Goal: Navigation & Orientation: Find specific page/section

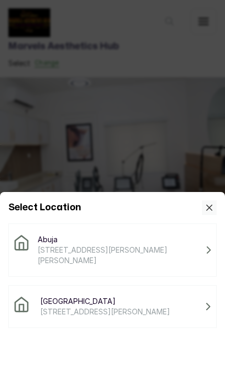
scroll to position [45, 0]
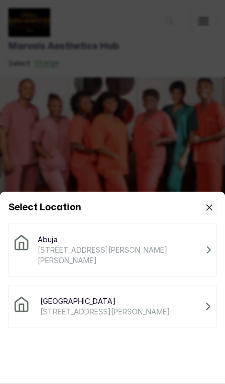
click at [118, 306] on span "[STREET_ADDRESS][PERSON_NAME]" at bounding box center [105, 311] width 130 height 10
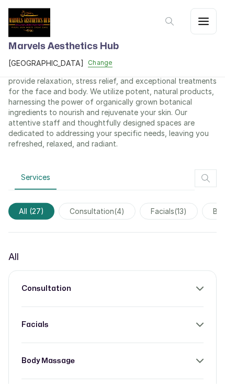
scroll to position [382, 0]
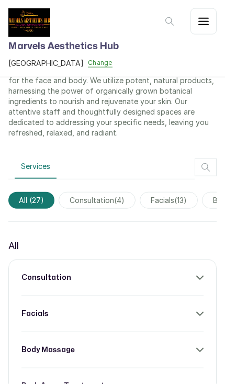
click at [201, 274] on icon at bounding box center [199, 277] width 7 height 7
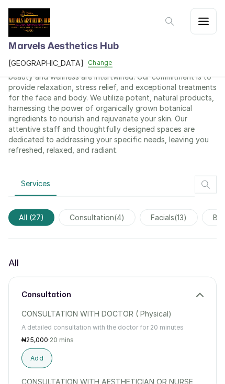
scroll to position [366, 0]
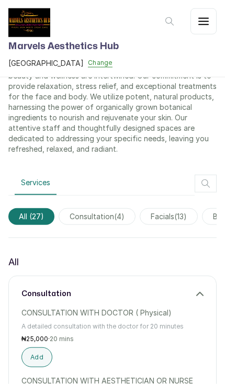
click at [199, 290] on icon at bounding box center [199, 293] width 7 height 7
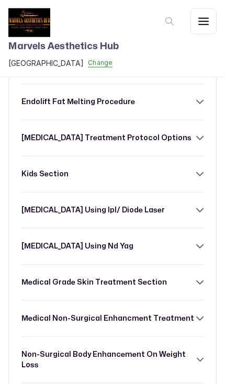
scroll to position [741, 0]
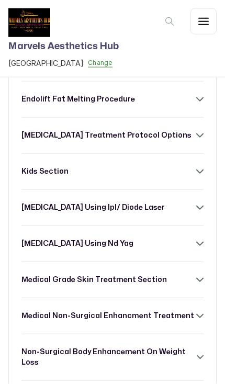
click at [198, 312] on icon at bounding box center [199, 315] width 7 height 7
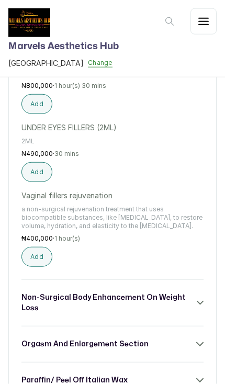
scroll to position [4552, 0]
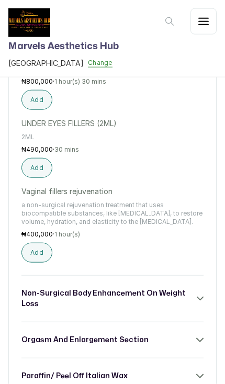
click at [201, 335] on div "orgasm and enlargement section" at bounding box center [112, 340] width 182 height 10
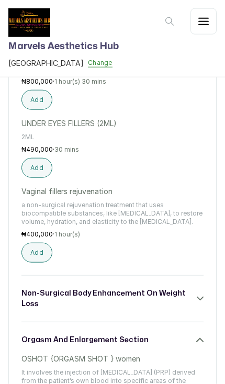
click at [202, 335] on div "orgasm and enlargement section" at bounding box center [112, 340] width 182 height 10
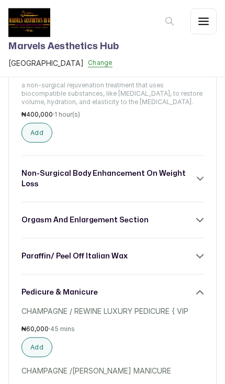
scroll to position [4662, 0]
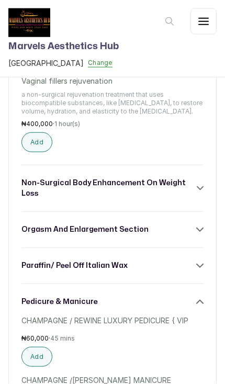
click at [201, 298] on icon at bounding box center [199, 301] width 7 height 7
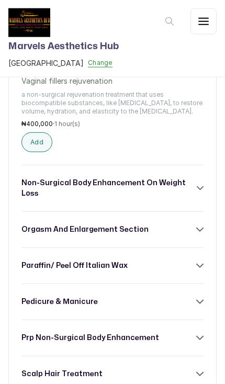
click at [202, 370] on icon at bounding box center [199, 373] width 7 height 7
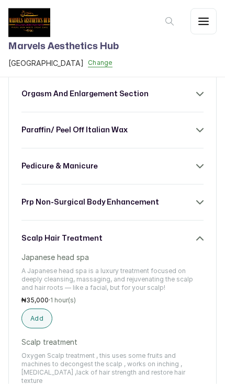
scroll to position [4797, 0]
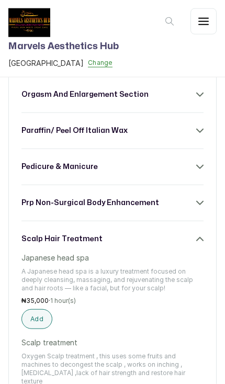
click at [202, 235] on icon at bounding box center [199, 238] width 7 height 7
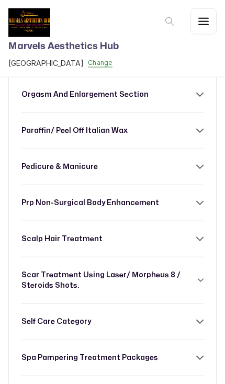
click at [201, 316] on div "self care category" at bounding box center [112, 321] width 182 height 10
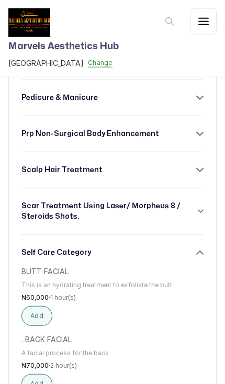
scroll to position [4852, 0]
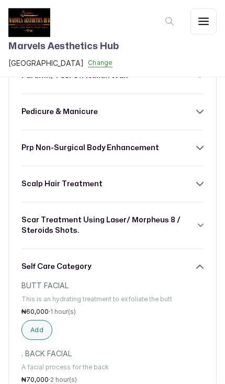
click at [202, 265] on icon at bounding box center [200, 266] width 6 height 3
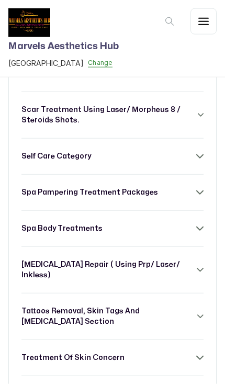
scroll to position [4963, 0]
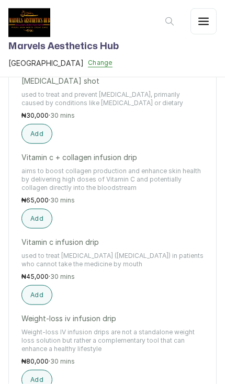
scroll to position [5891, 0]
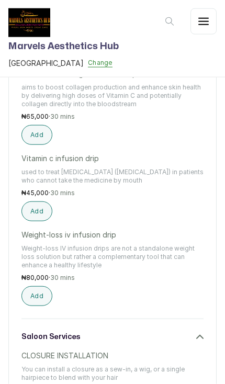
scroll to position [5975, 0]
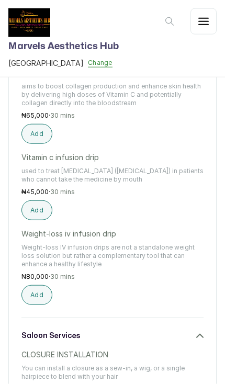
click at [200, 332] on icon at bounding box center [199, 335] width 7 height 7
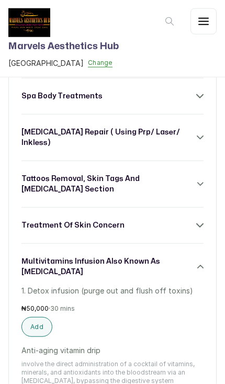
scroll to position [5063, 0]
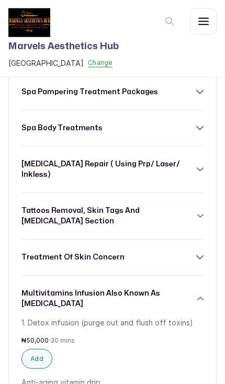
click at [202, 295] on icon at bounding box center [200, 298] width 6 height 7
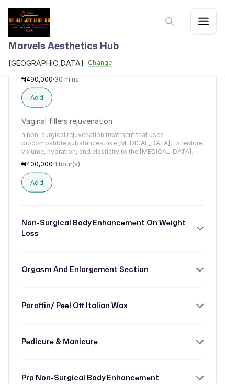
scroll to position [4621, 0]
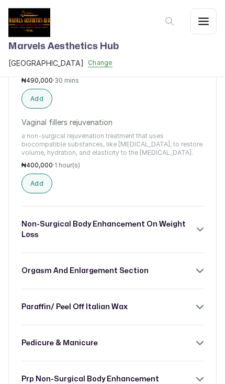
click at [200, 303] on icon at bounding box center [199, 306] width 7 height 7
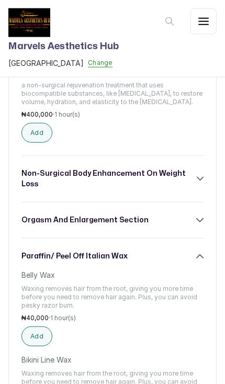
scroll to position [4656, 0]
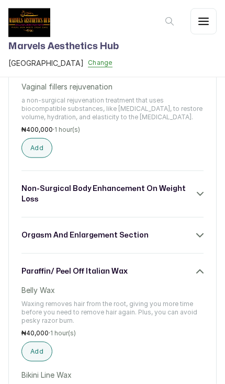
click at [202, 268] on icon at bounding box center [199, 271] width 7 height 7
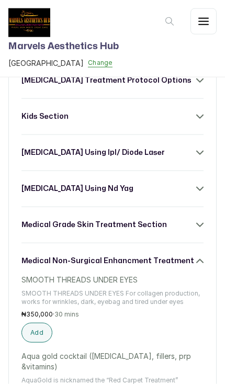
scroll to position [802, 0]
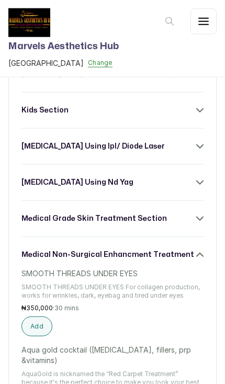
click at [201, 253] on icon at bounding box center [200, 254] width 6 height 3
